Goal: Task Accomplishment & Management: Use online tool/utility

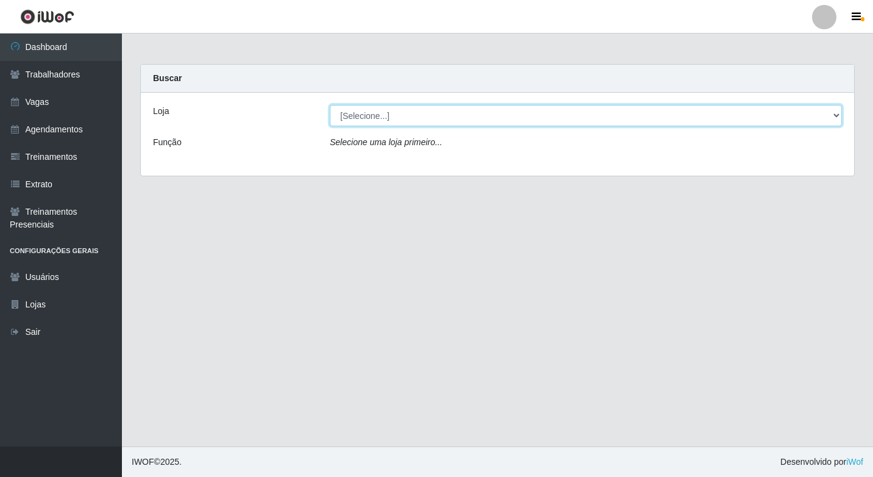
click at [385, 115] on select "[Selecione...] Sapore D'italia" at bounding box center [586, 115] width 512 height 21
select select "266"
click at [330, 105] on select "[Selecione...] Sapore D'italia" at bounding box center [586, 115] width 512 height 21
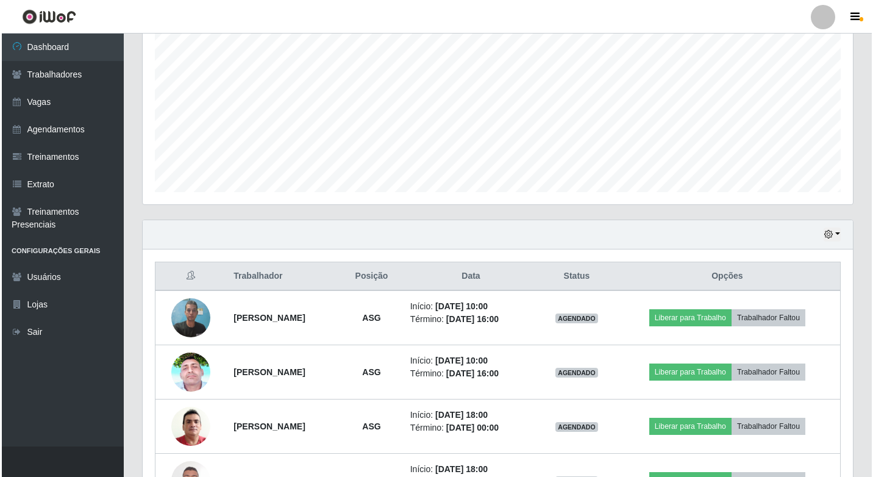
scroll to position [305, 0]
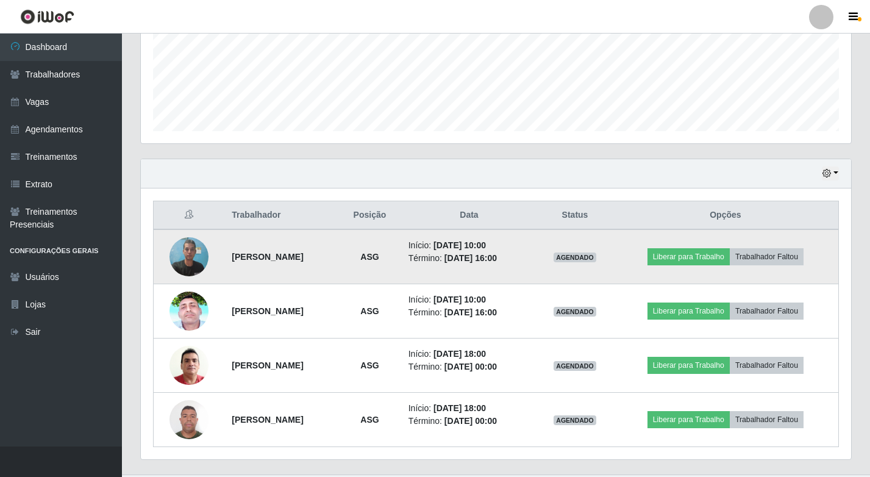
click at [189, 251] on img at bounding box center [188, 256] width 39 height 52
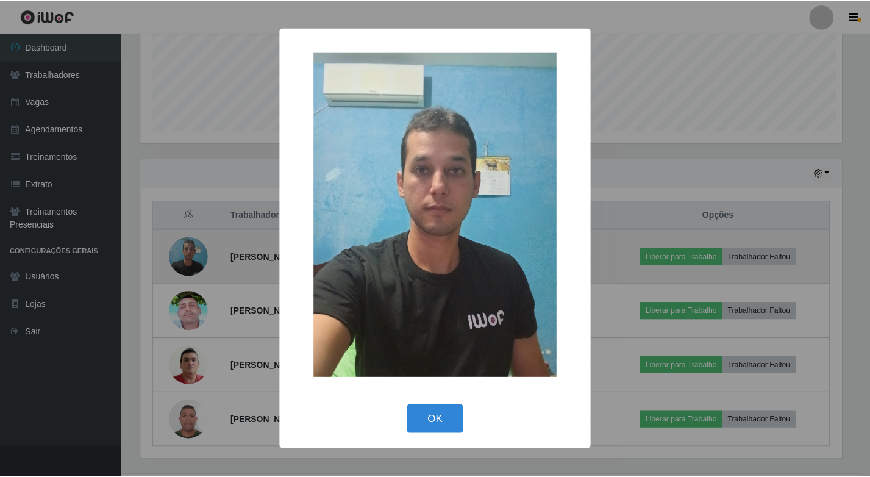
scroll to position [253, 704]
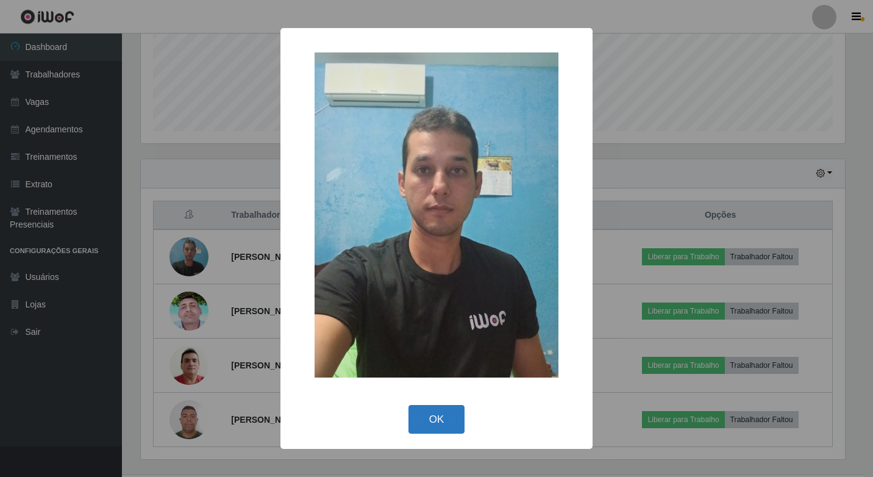
click at [451, 422] on button "OK" at bounding box center [437, 419] width 57 height 29
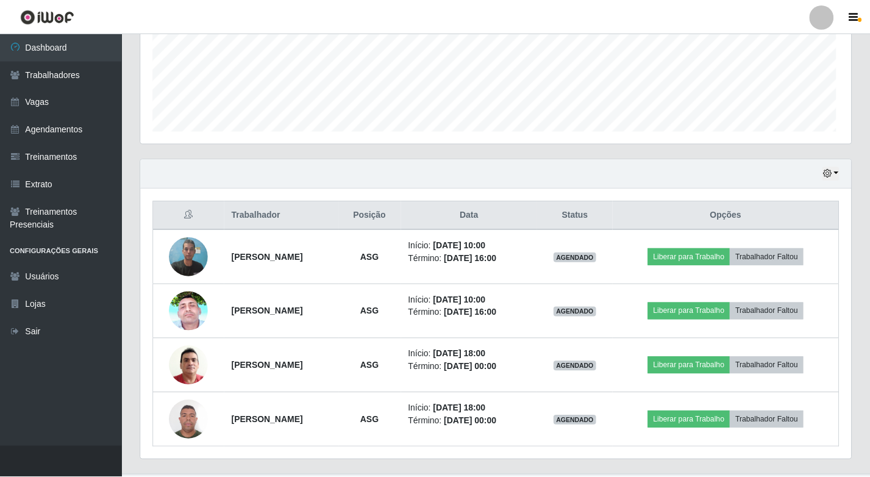
scroll to position [253, 710]
